Goal: Task Accomplishment & Management: Complete application form

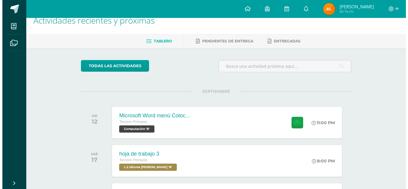
scroll to position [12, 0]
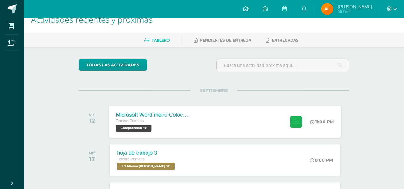
click at [296, 124] on icon at bounding box center [295, 121] width 6 height 5
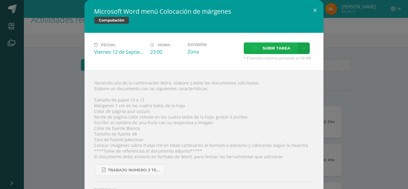
click at [277, 47] on span "Subir tarea" at bounding box center [277, 48] width 28 height 11
click at [0, 0] on input "Subir tarea" at bounding box center [0, 0] width 0 height 0
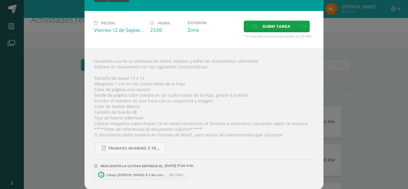
scroll to position [22, 0]
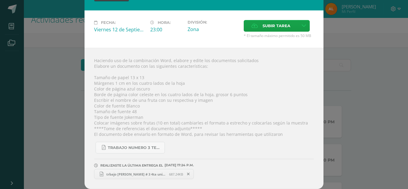
click at [150, 174] on span "trbajo amaya # 3 4ta unidad.docx" at bounding box center [136, 174] width 66 height 4
click at [187, 175] on icon at bounding box center [188, 174] width 3 height 4
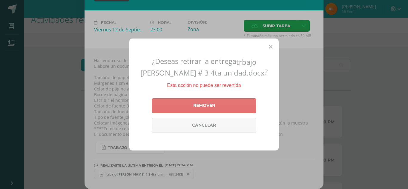
click at [208, 110] on link "Remover" at bounding box center [204, 105] width 105 height 15
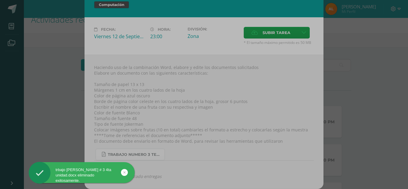
scroll to position [16, 0]
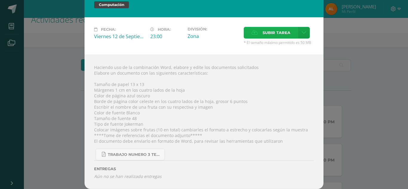
click at [263, 35] on span "Subir tarea" at bounding box center [277, 32] width 28 height 11
click at [0, 0] on input "Subir tarea" at bounding box center [0, 0] width 0 height 0
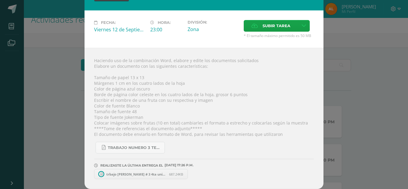
click at [143, 175] on span "trbajo amaya # 3 4ta unidad.docx" at bounding box center [136, 174] width 66 height 4
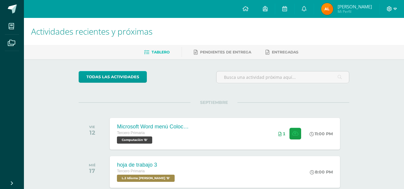
click at [393, 8] on icon at bounding box center [394, 8] width 3 height 5
click at [367, 42] on span "Cerrar sesión" at bounding box center [376, 41] width 27 height 6
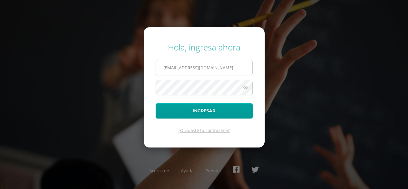
click at [203, 69] on input "39@laestrella.edu.gt" at bounding box center [204, 67] width 96 height 15
type input "2021122@laestrella.edu.gt"
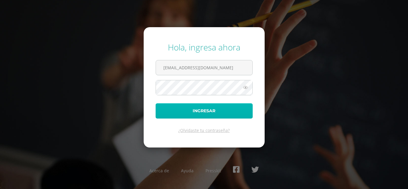
click at [218, 118] on button "Ingresar" at bounding box center [204, 110] width 97 height 15
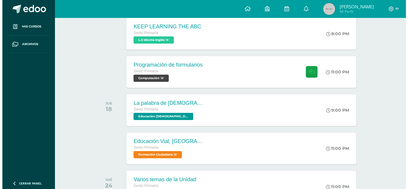
scroll to position [215, 0]
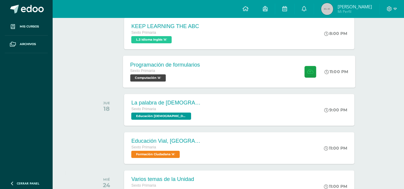
click at [218, 79] on div "Programación de formularios Sexto Primaria Computación 'A' 11:00 PM Programació…" at bounding box center [239, 72] width 232 height 32
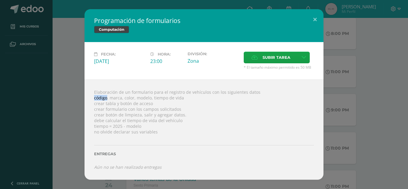
drag, startPoint x: 94, startPoint y: 98, endPoint x: 107, endPoint y: 96, distance: 13.2
click at [107, 96] on div "Elaboración de un formulario para el registro de vehículos con los siguientes d…" at bounding box center [204, 129] width 239 height 100
copy div "código"
